Goal: Navigation & Orientation: Find specific page/section

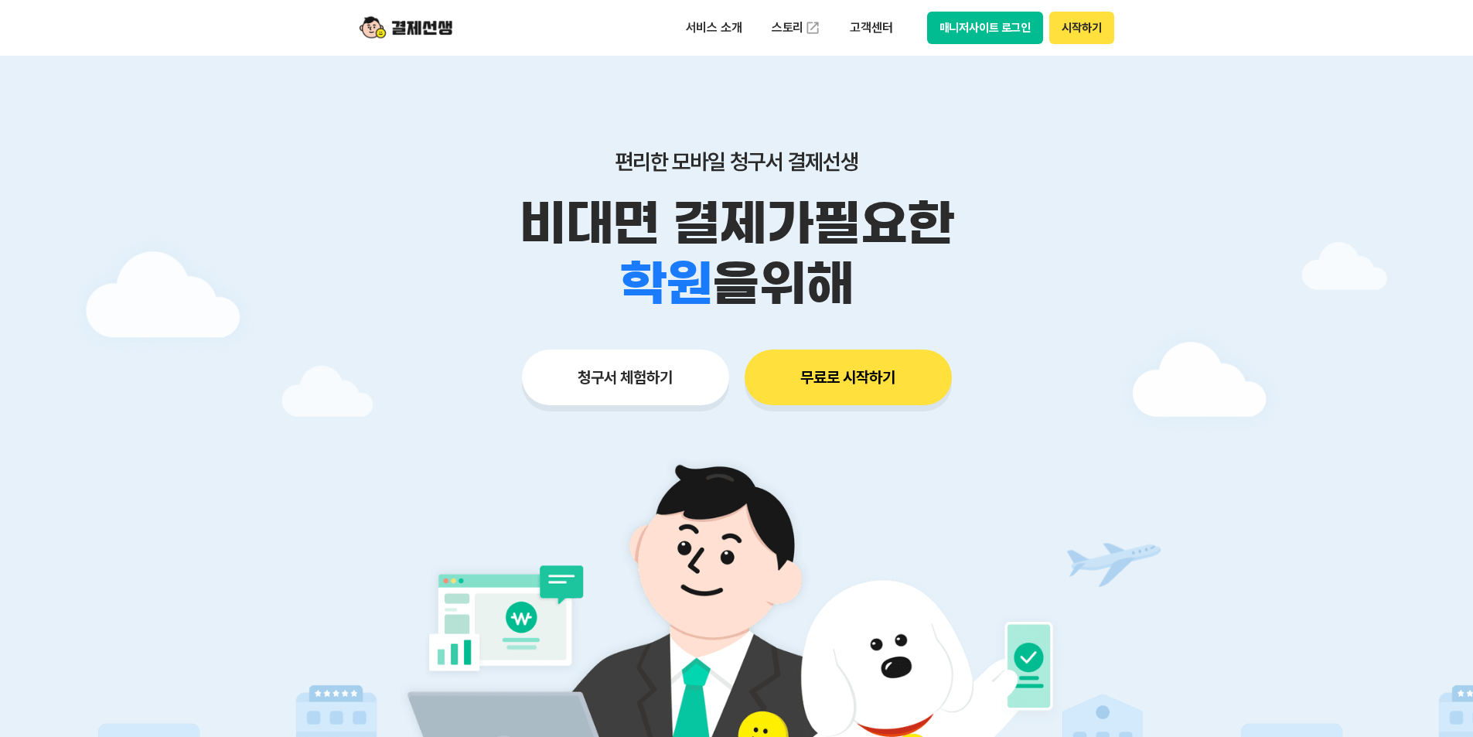
click at [1001, 39] on button "매니저사이트 로그인" at bounding box center [985, 28] width 117 height 32
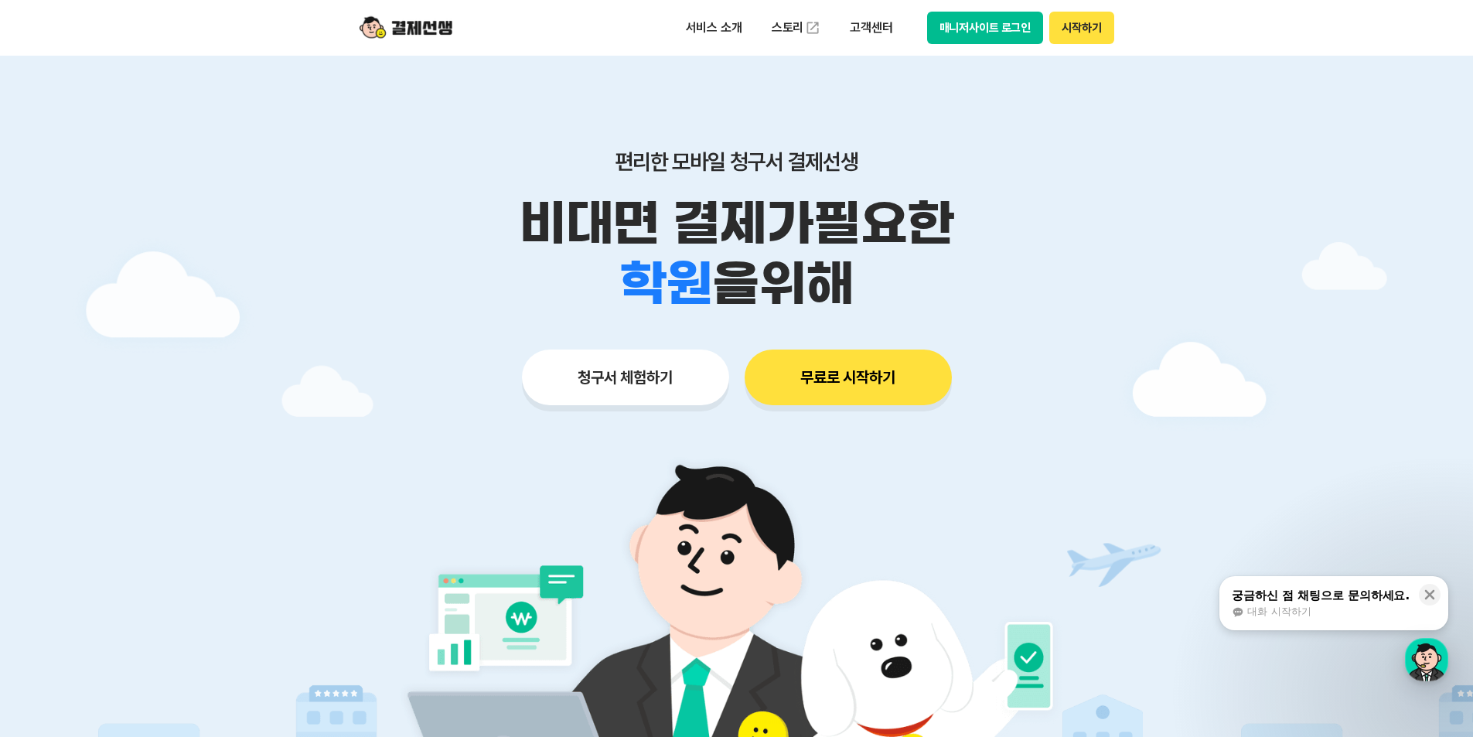
click at [1009, 32] on button "매니저사이트 로그인" at bounding box center [985, 28] width 117 height 32
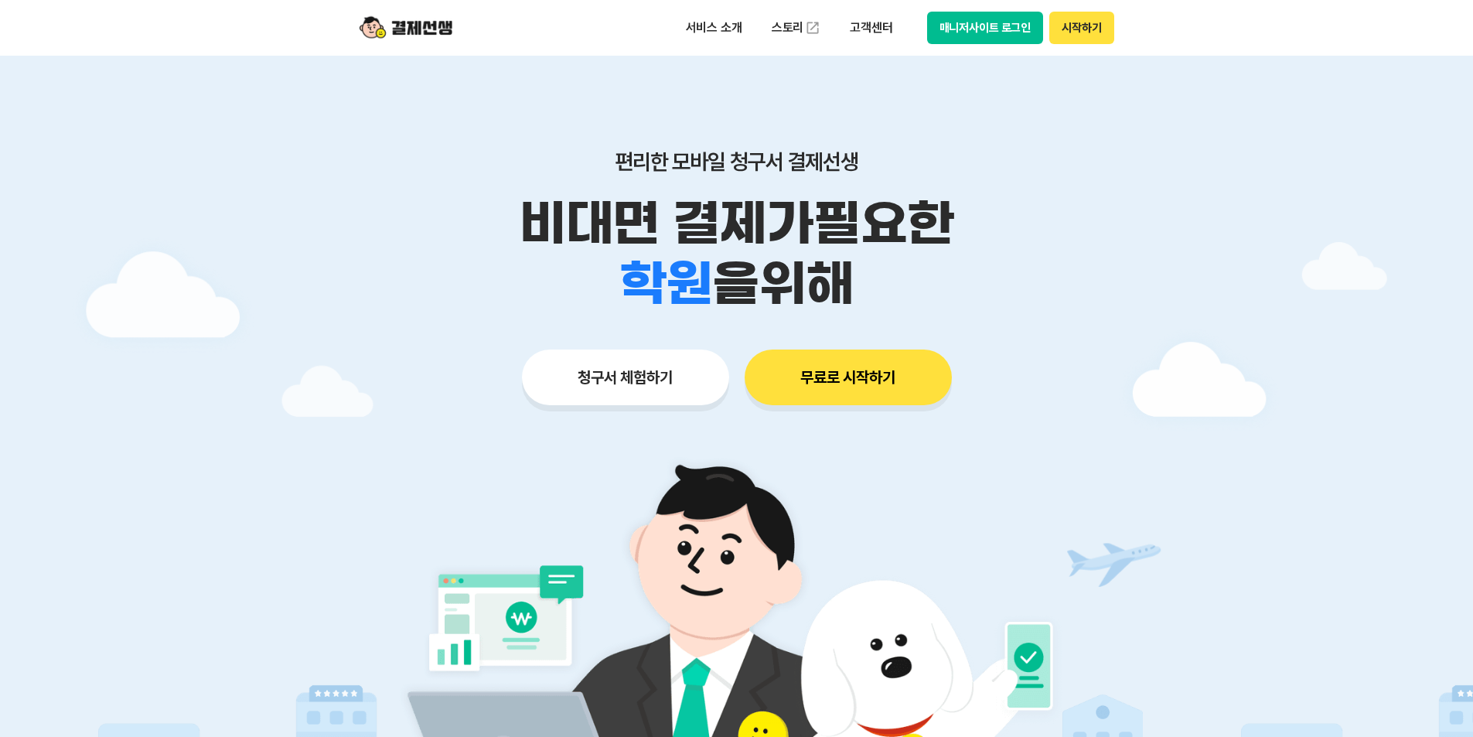
click at [964, 20] on button "매니저사이트 로그인" at bounding box center [985, 28] width 117 height 32
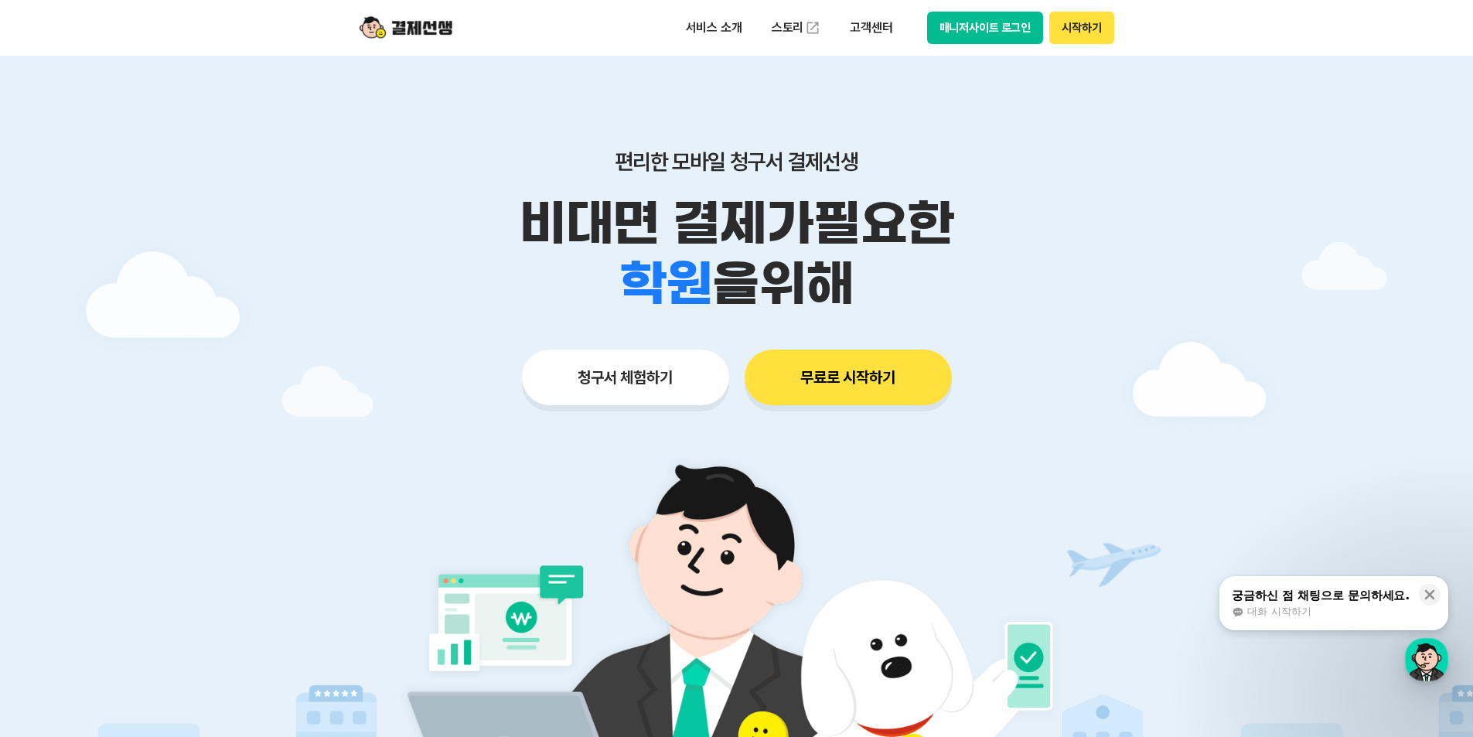
click at [957, 30] on button "매니저사이트 로그인" at bounding box center [985, 28] width 117 height 32
click at [1033, 41] on button "매니저사이트 로그인" at bounding box center [985, 28] width 117 height 32
click at [812, 394] on button "무료로 시작하기" at bounding box center [848, 378] width 207 height 56
click at [1380, 610] on div "대화 시작하기" at bounding box center [1321, 612] width 178 height 14
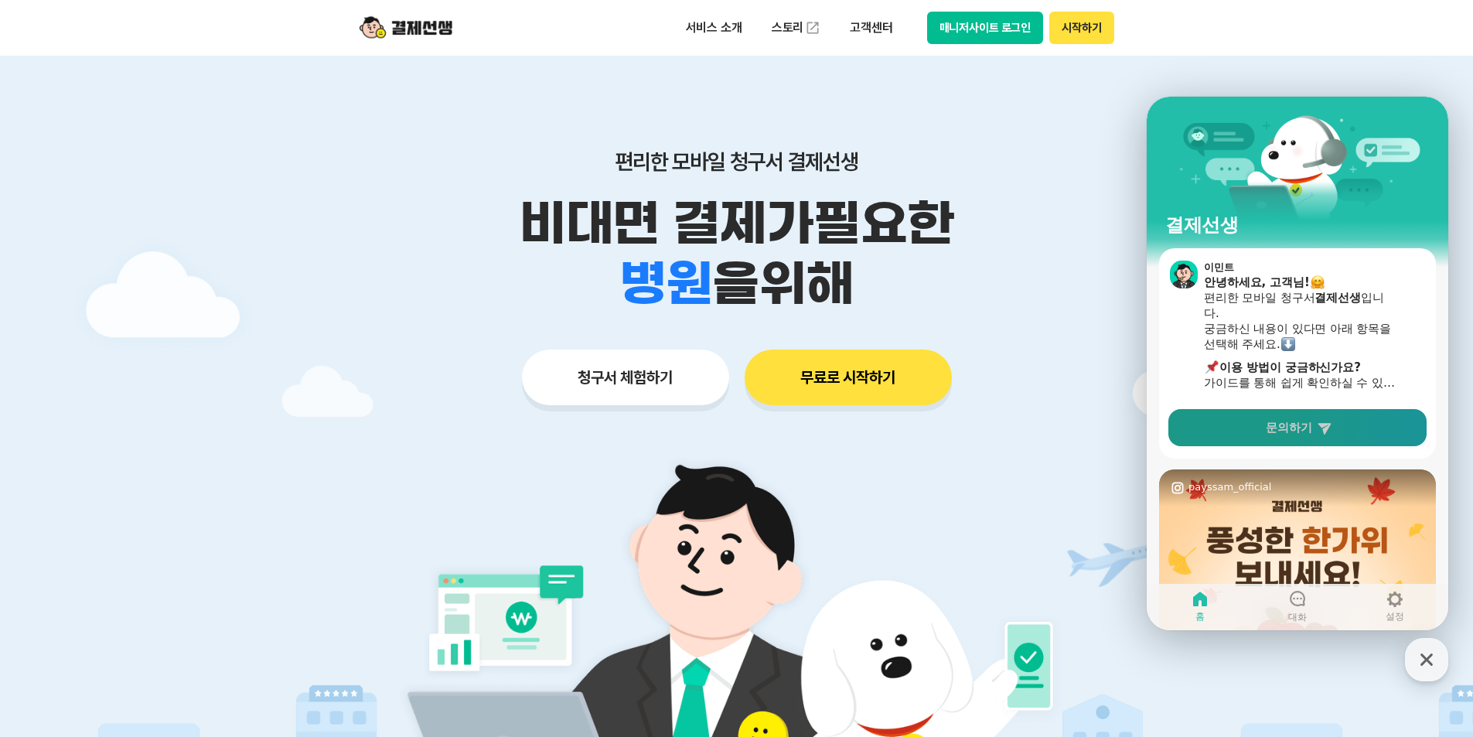
click at [1285, 438] on link "문의하기" at bounding box center [1298, 427] width 258 height 37
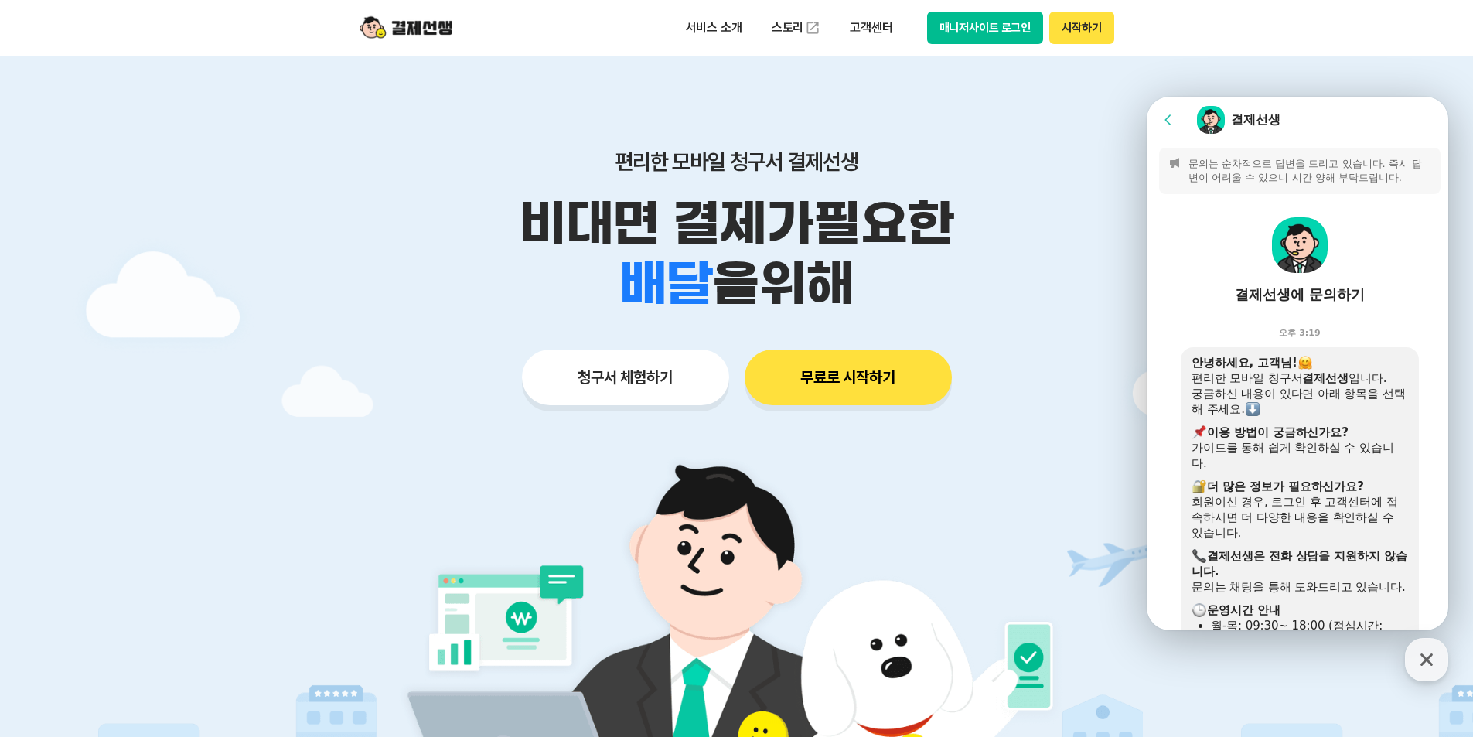
click at [1176, 115] on icon at bounding box center [1168, 119] width 15 height 15
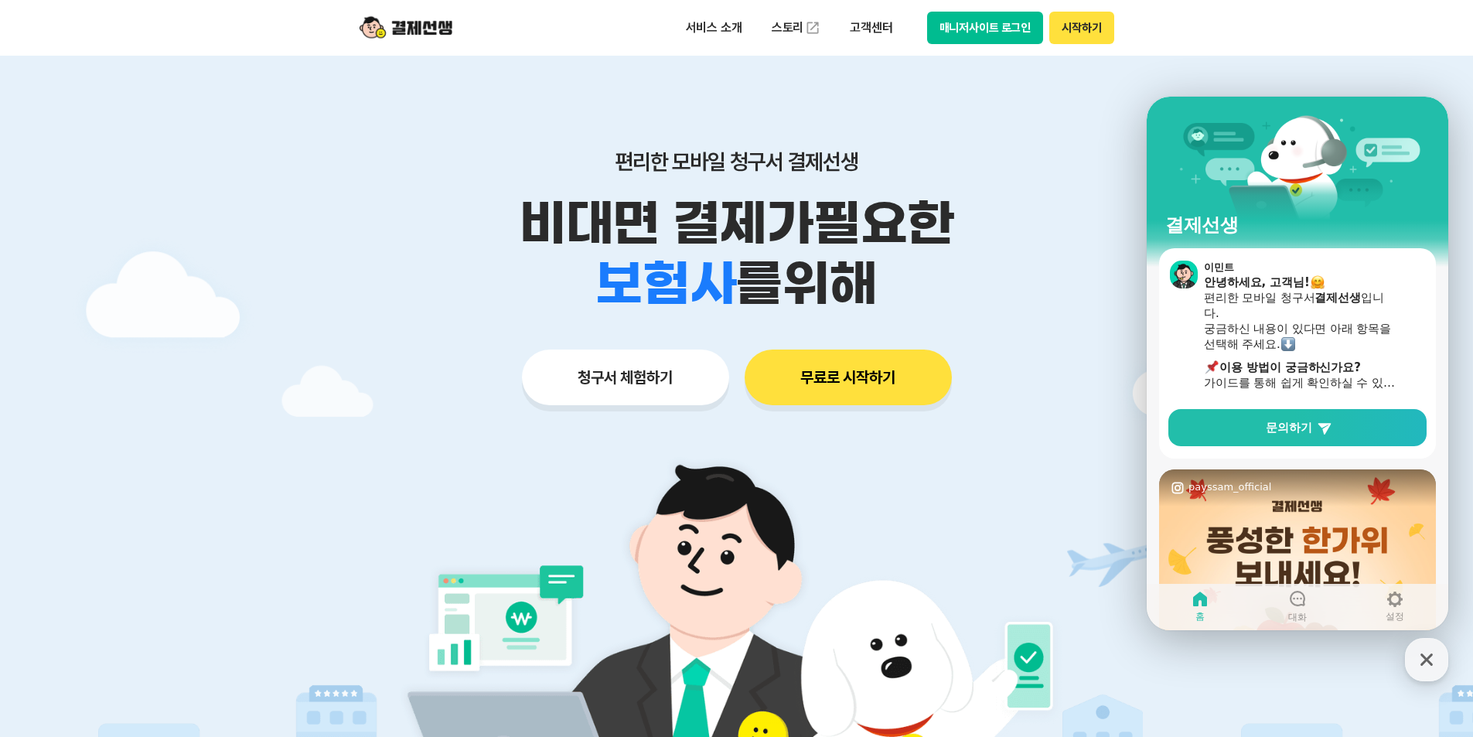
click at [1088, 33] on button "시작하기" at bounding box center [1081, 28] width 64 height 32
